Goal: Task Accomplishment & Management: Use online tool/utility

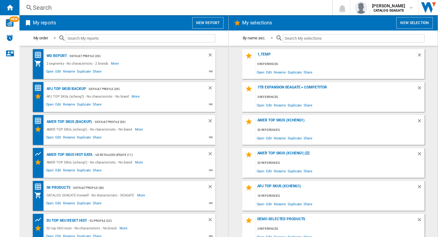
click at [202, 23] on button "New report" at bounding box center [207, 23] width 31 height 12
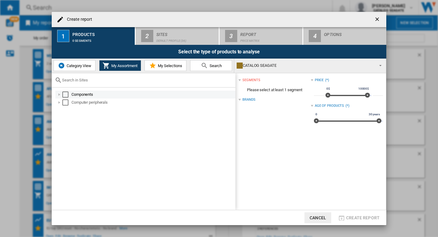
click at [65, 96] on div "Select" at bounding box center [65, 94] width 6 height 6
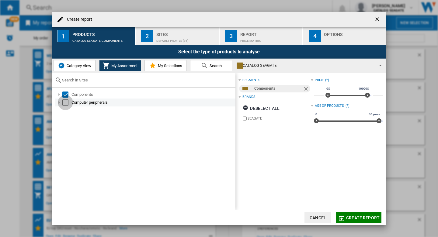
click at [65, 100] on div "Select" at bounding box center [65, 102] width 6 height 6
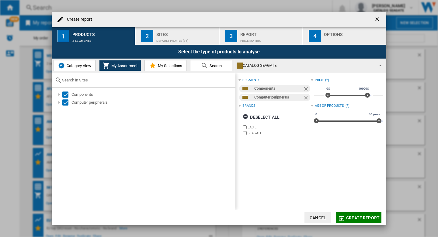
click at [66, 69] on button "Category View" at bounding box center [75, 65] width 42 height 11
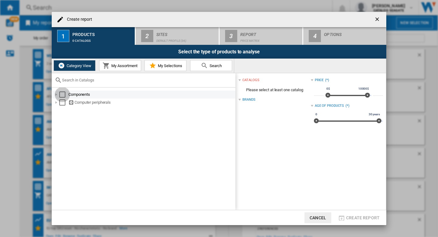
click at [62, 93] on div "Select" at bounding box center [62, 94] width 6 height 6
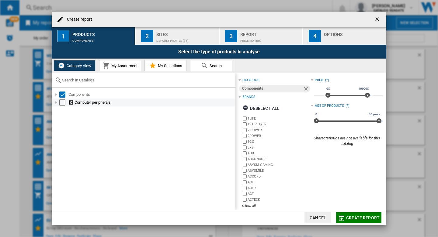
click at [61, 104] on div "Select" at bounding box center [62, 102] width 6 height 6
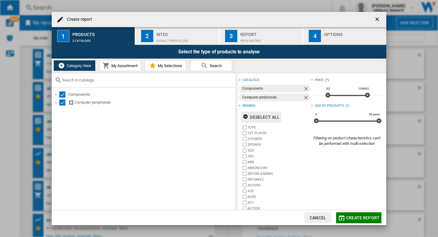
click at [271, 116] on div "Deselect all" at bounding box center [261, 116] width 37 height 11
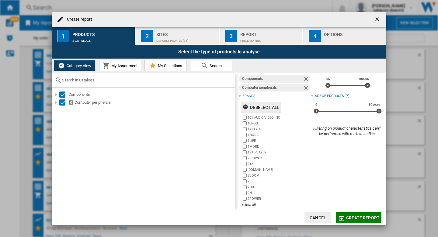
scroll to position [15, 0]
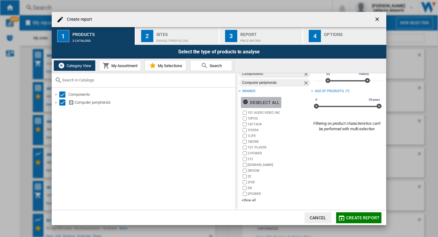
click at [263, 103] on div "Deselect all" at bounding box center [261, 102] width 37 height 11
click at [248, 198] on div "+Show all" at bounding box center [276, 200] width 69 height 5
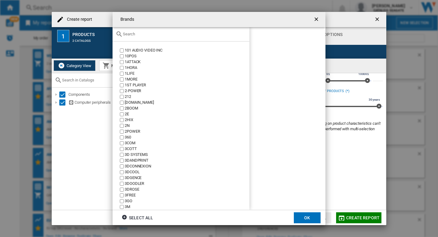
scroll to position [365, 0]
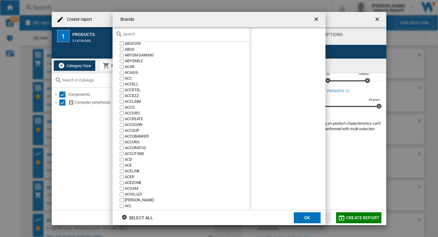
click at [188, 32] on input "text" at bounding box center [185, 34] width 124 height 5
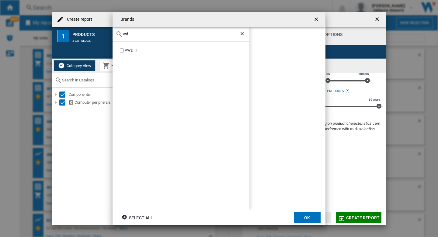
scroll to position [0, 0]
type input "wd"
click at [241, 34] on ng-md-icon "Clear search" at bounding box center [242, 33] width 7 height 7
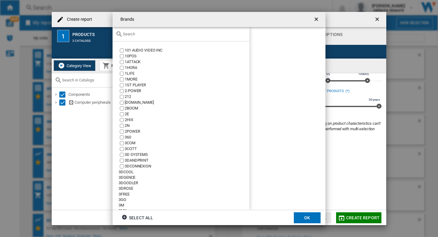
click at [314, 21] on ng-md-icon "getI18NText('BUTTONS.CLOSE_DIALOG')" at bounding box center [317, 19] width 7 height 7
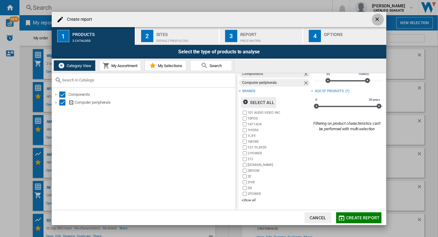
click at [379, 17] on ng-md-icon "getI18NText('BUTTONS.CLOSE_DIALOG')" at bounding box center [378, 19] width 7 height 7
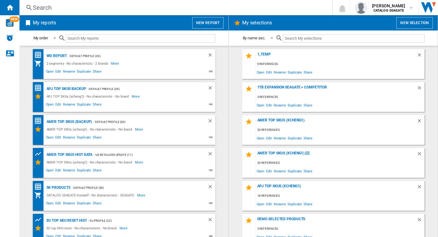
click at [211, 20] on button "New report" at bounding box center [207, 23] width 31 height 12
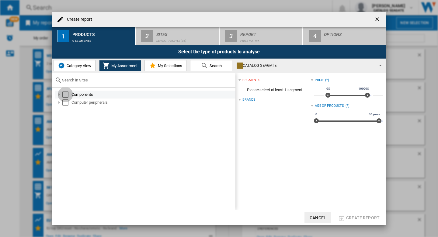
click at [65, 93] on div "Select" at bounding box center [65, 94] width 6 height 6
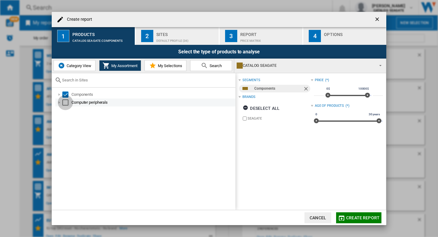
click at [65, 102] on div "Select" at bounding box center [65, 102] width 6 height 6
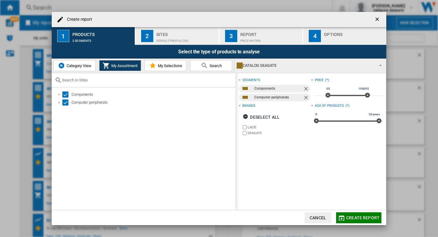
click at [77, 68] on span "Category View" at bounding box center [78, 65] width 26 height 5
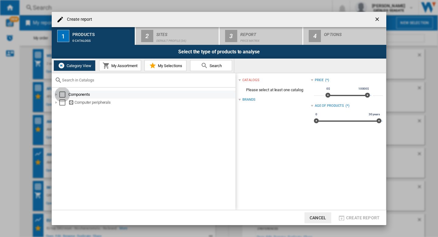
click at [62, 94] on div "Select" at bounding box center [62, 94] width 6 height 6
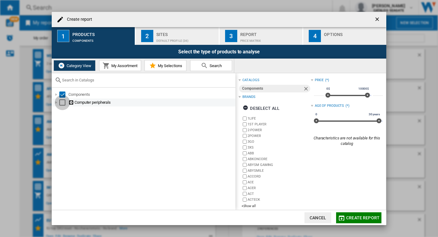
click at [61, 103] on div "Select" at bounding box center [62, 102] width 6 height 6
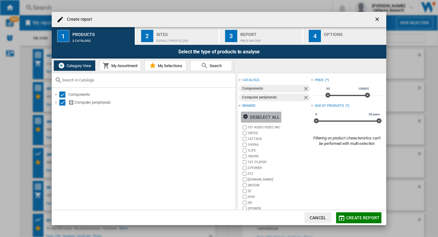
click at [268, 114] on div "Deselect all" at bounding box center [261, 116] width 37 height 11
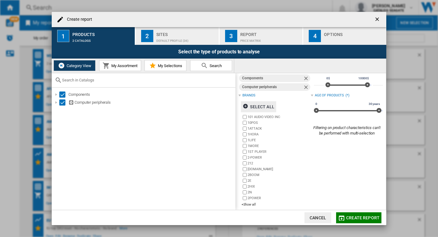
scroll to position [15, 0]
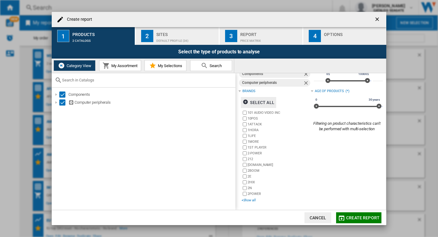
click at [253, 200] on div "+Show all" at bounding box center [276, 200] width 69 height 5
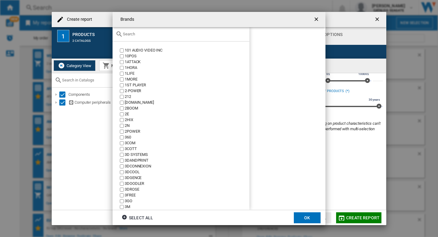
click at [241, 33] on input "{{::title}} OK ..." at bounding box center [185, 34] width 124 height 5
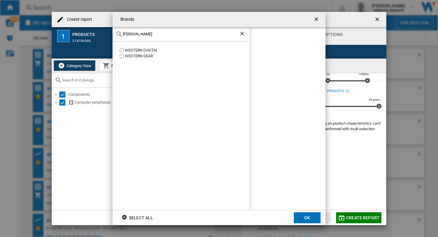
type input "[PERSON_NAME]"
click at [302, 217] on button "OK" at bounding box center [307, 217] width 27 height 11
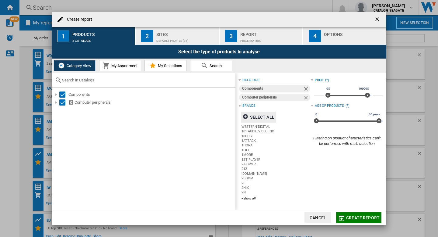
scroll to position [0, 0]
click at [355, 217] on span "Create report" at bounding box center [363, 217] width 33 height 5
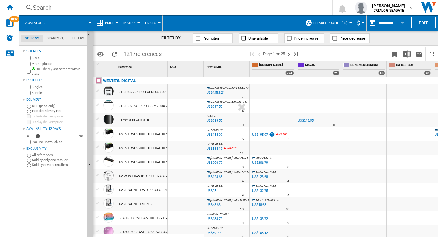
click at [347, 23] on button "Default profile (36)" at bounding box center [332, 22] width 37 height 15
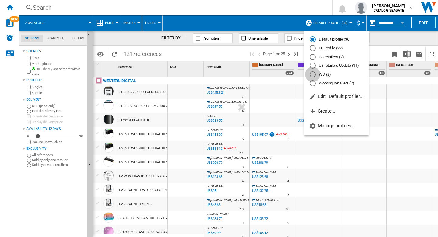
click at [312, 76] on div "WD (2)" at bounding box center [313, 74] width 6 height 6
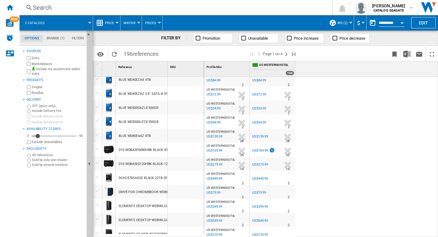
scroll to position [305, 0]
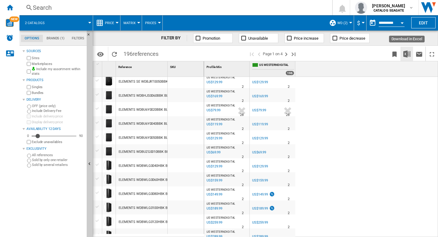
click at [407, 56] on img "Download in Excel" at bounding box center [407, 53] width 7 height 7
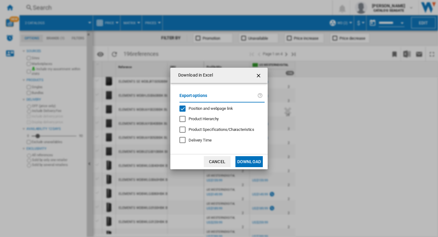
click at [208, 109] on span "Position and webpage link" at bounding box center [211, 108] width 44 height 5
click at [244, 160] on button "Download" at bounding box center [249, 161] width 27 height 11
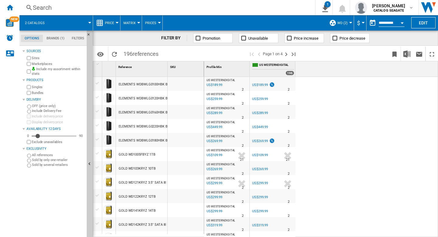
scroll to position [245, 0]
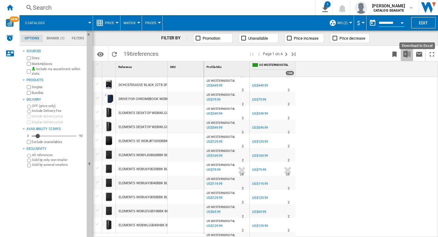
click at [407, 56] on img "Download in Excel" at bounding box center [407, 53] width 7 height 7
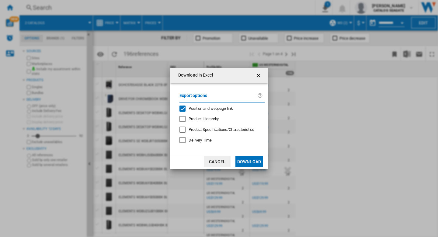
click at [204, 109] on span "Position and webpage link" at bounding box center [211, 108] width 44 height 5
click at [215, 161] on button "Cancel" at bounding box center [217, 161] width 27 height 11
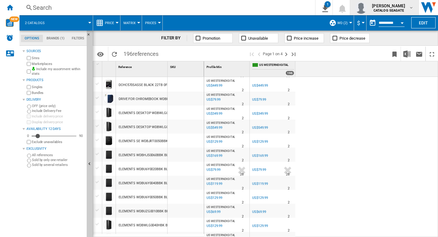
click at [397, 10] on b "CATALOG SEAGATE" at bounding box center [389, 11] width 30 height 4
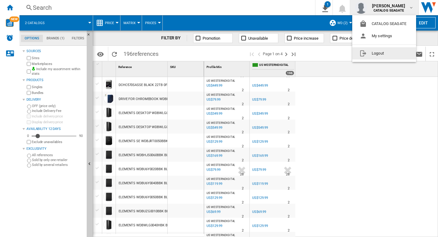
click at [375, 52] on button "Logout" at bounding box center [385, 53] width 64 height 12
